Goal: Find specific page/section: Find specific page/section

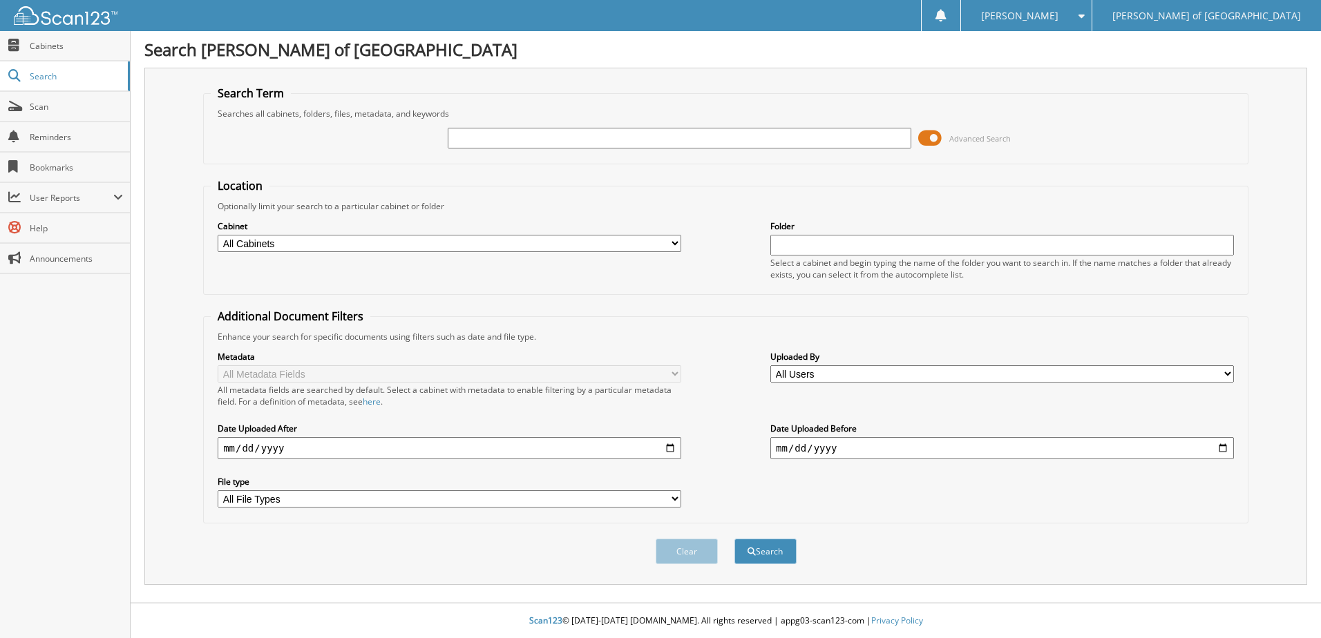
click at [568, 140] on input "text" at bounding box center [680, 138] width 464 height 21
drag, startPoint x: 508, startPoint y: 140, endPoint x: 407, endPoint y: 137, distance: 101.6
click at [407, 139] on div "[US_VEHICLE_IDENTIFICATION_NUMBER] Advanced Search" at bounding box center [726, 138] width 1030 height 37
type input "SFA72694"
click at [734, 539] on button "Search" at bounding box center [765, 552] width 62 height 26
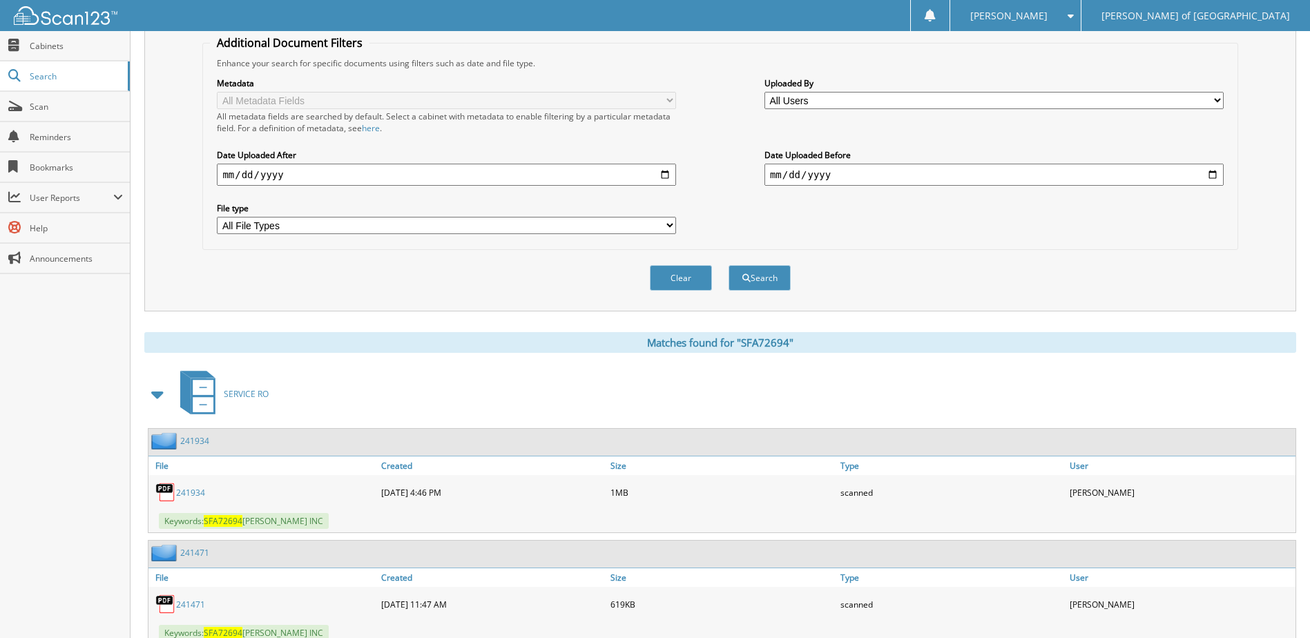
scroll to position [435, 0]
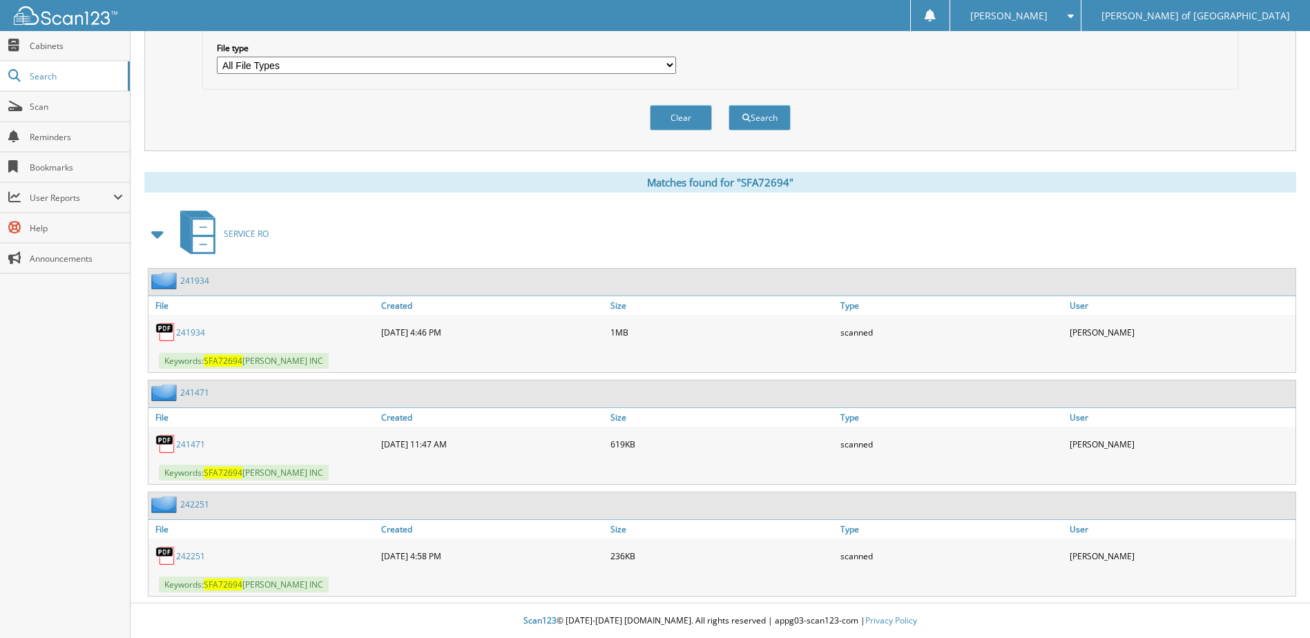
click at [198, 281] on link "241934" at bounding box center [194, 281] width 29 height 12
